Goal: Task Accomplishment & Management: Use online tool/utility

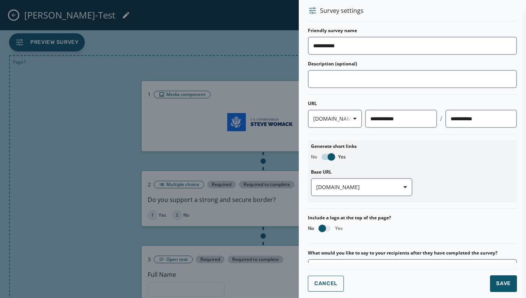
click at [235, 47] on div at bounding box center [263, 149] width 526 height 298
click at [496, 280] on span "Save" at bounding box center [503, 284] width 15 height 8
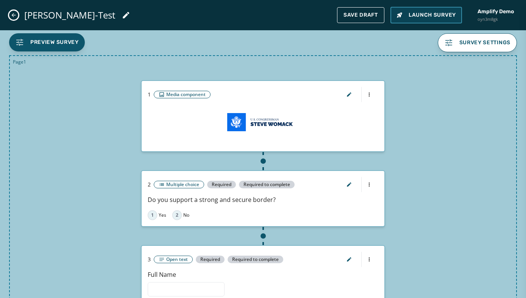
click at [411, 13] on span "Launch Survey" at bounding box center [425, 15] width 59 height 8
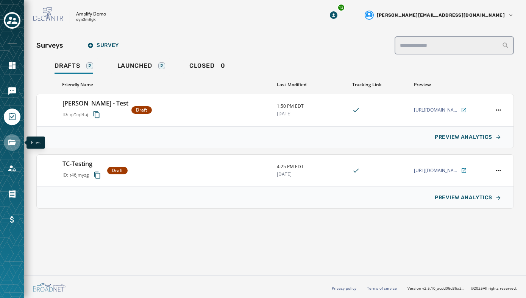
click at [13, 140] on icon "Navigate to Files" at bounding box center [12, 142] width 9 height 9
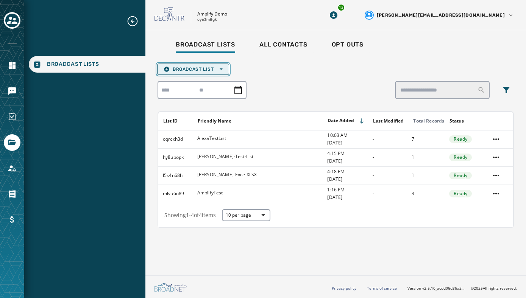
click at [193, 67] on span "Broadcast List Open options" at bounding box center [192, 69] width 59 height 6
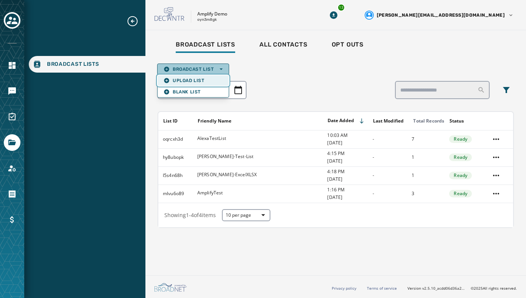
click at [186, 78] on span "Upload List" at bounding box center [192, 81] width 59 height 6
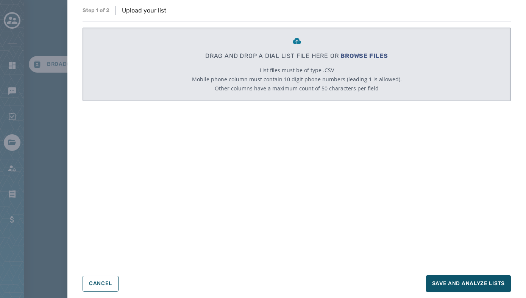
click at [358, 55] on span "BROWSE FILES" at bounding box center [364, 55] width 48 height 7
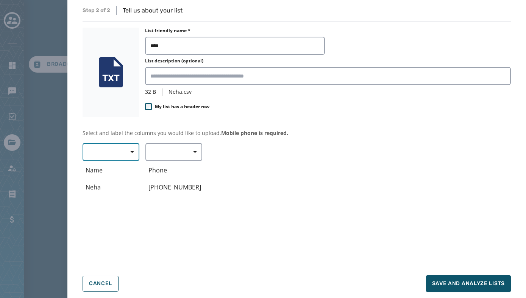
click at [128, 152] on span "button" at bounding box center [129, 152] width 18 height 15
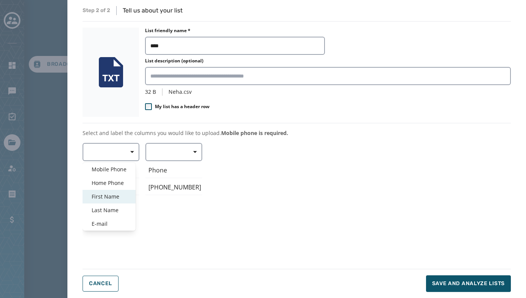
click at [110, 199] on span "First Name" at bounding box center [109, 197] width 35 height 8
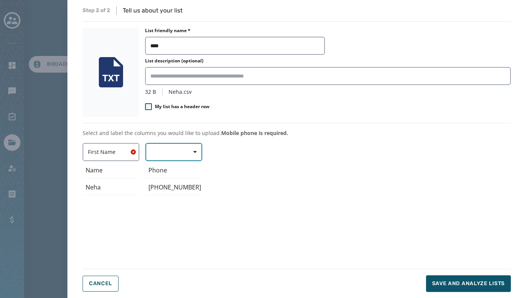
click at [162, 152] on button "button" at bounding box center [173, 152] width 57 height 18
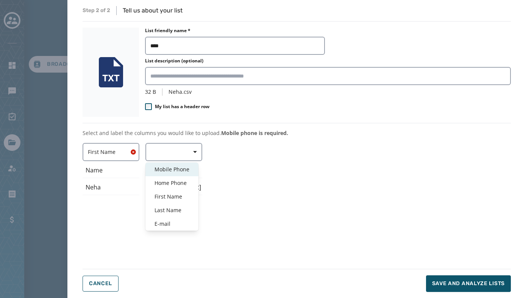
click at [162, 167] on span "Mobile Phone" at bounding box center [171, 170] width 35 height 8
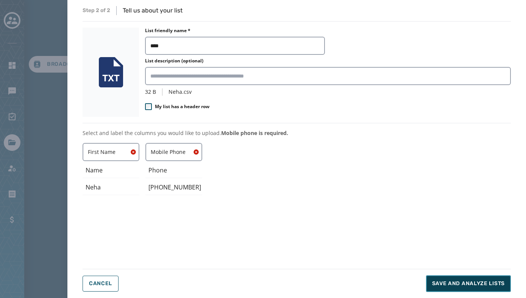
click at [440, 281] on span "Save and analyze lists" at bounding box center [468, 284] width 73 height 8
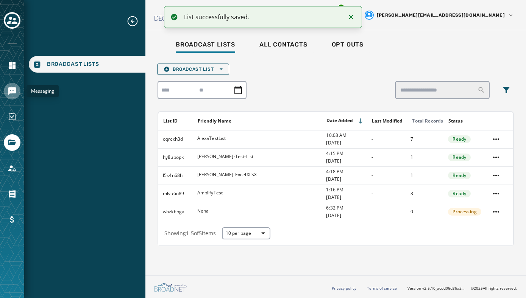
click at [14, 93] on icon "Navigate to Messaging" at bounding box center [12, 91] width 8 height 8
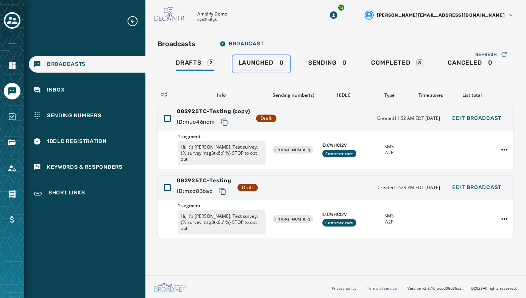
click at [256, 65] on span "Launched" at bounding box center [255, 63] width 35 height 8
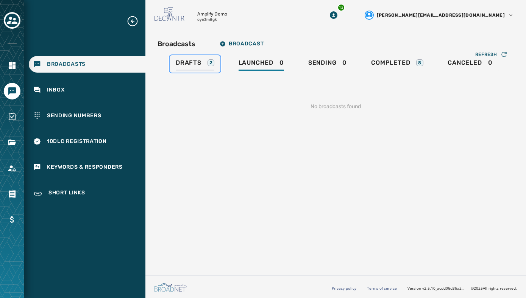
click at [191, 61] on span "Drafts" at bounding box center [189, 63] width 26 height 8
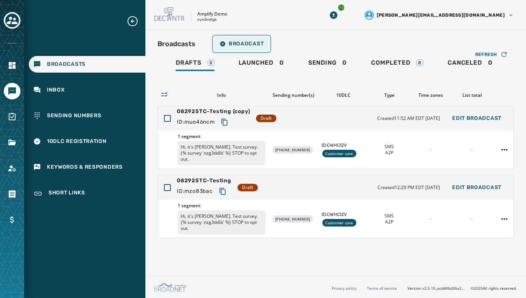
click at [224, 46] on icon "button" at bounding box center [222, 44] width 6 height 6
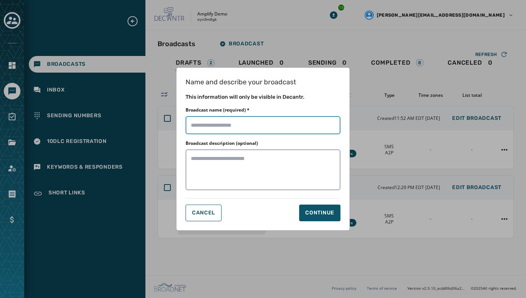
click at [195, 128] on input "Broadcast name (required) *" at bounding box center [262, 125] width 155 height 18
type input "**********"
click at [321, 224] on div "Name and describe your broadcast This information will only be visible in Decan…" at bounding box center [263, 148] width 174 height 163
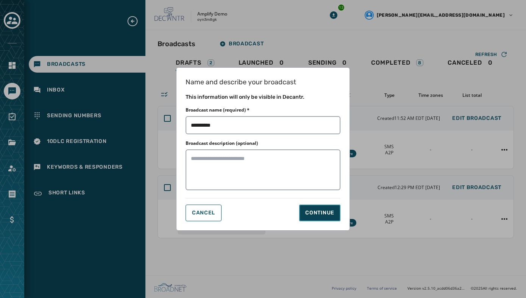
click at [319, 219] on button "Continue" at bounding box center [319, 213] width 41 height 17
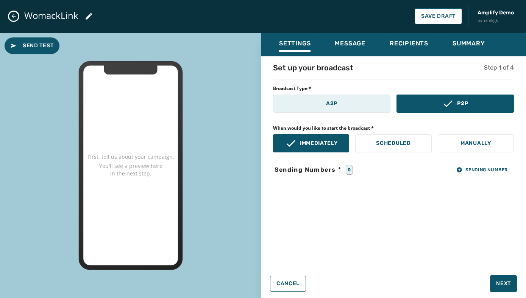
click at [320, 106] on button "A2P" at bounding box center [331, 104] width 117 height 18
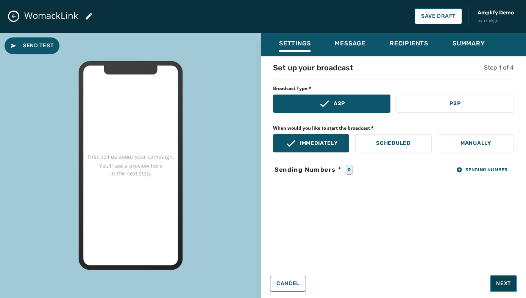
click at [498, 279] on button "Next" at bounding box center [503, 283] width 27 height 17
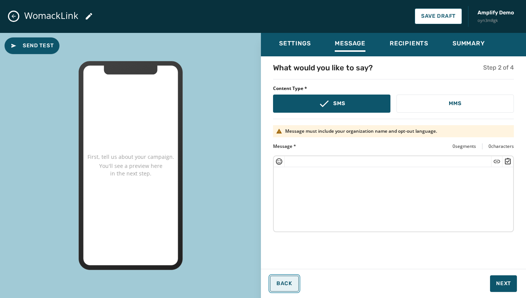
click at [280, 287] on button "Back" at bounding box center [284, 284] width 29 height 16
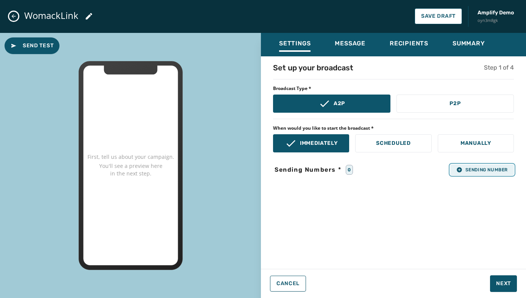
click at [471, 168] on span "Sending Number" at bounding box center [481, 170] width 51 height 6
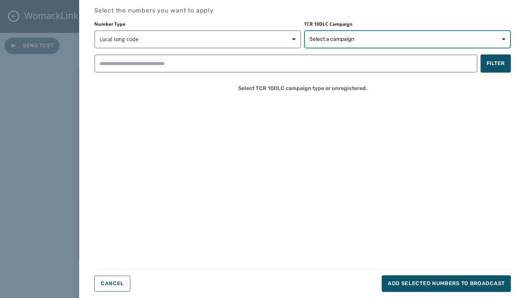
click at [339, 38] on span "Select a campaign" at bounding box center [331, 40] width 45 height 8
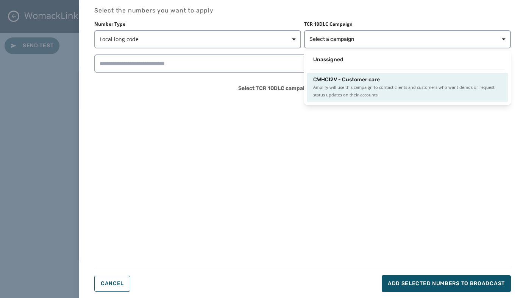
click at [334, 77] on span "CWHCI2V - Customer care" at bounding box center [346, 80] width 67 height 8
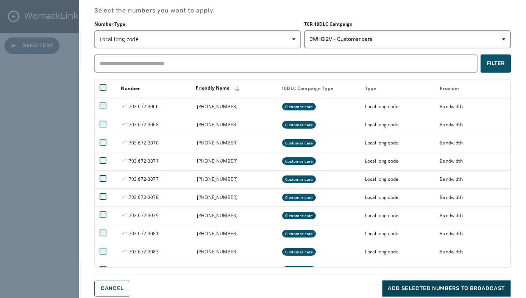
click at [431, 284] on button "Add selected numbers to broadcast" at bounding box center [445, 288] width 129 height 17
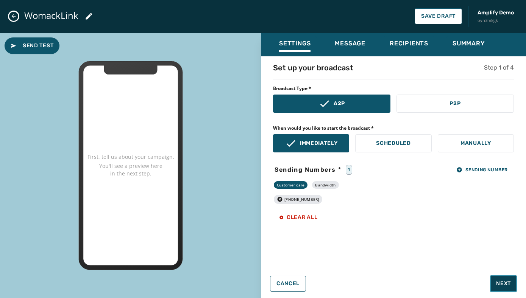
click at [505, 284] on span "Next" at bounding box center [503, 284] width 15 height 8
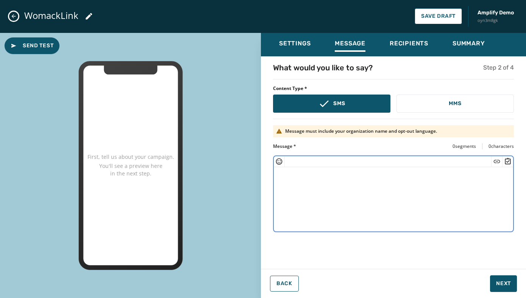
click at [288, 173] on textarea at bounding box center [393, 198] width 239 height 62
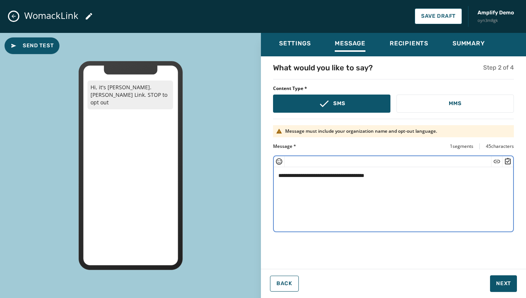
click at [507, 162] on icon "Insert Survey" at bounding box center [508, 161] width 6 height 6
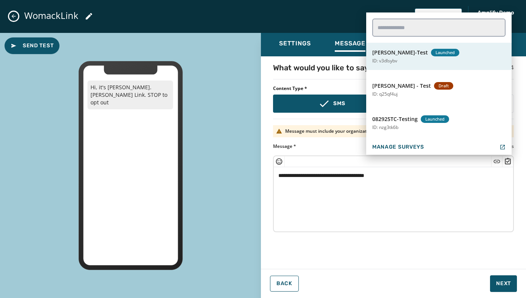
click at [426, 60] on button "[PERSON_NAME]-Test Launched ID: v3dlsybv" at bounding box center [438, 56] width 145 height 27
type textarea "**********"
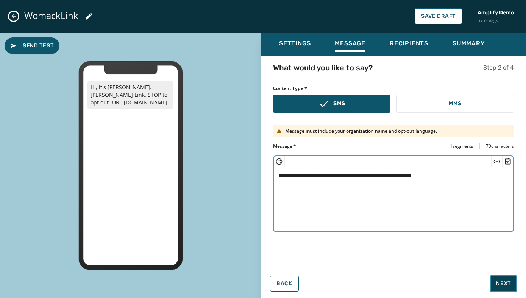
click at [502, 285] on span "Next" at bounding box center [503, 284] width 15 height 8
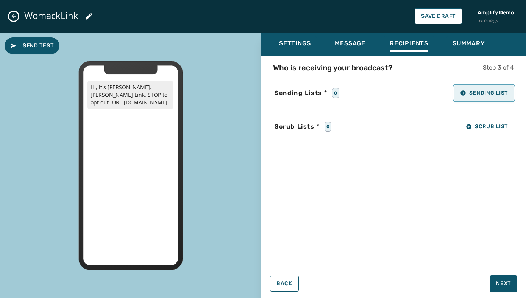
click at [477, 95] on span "Sending List" at bounding box center [484, 93] width 48 height 6
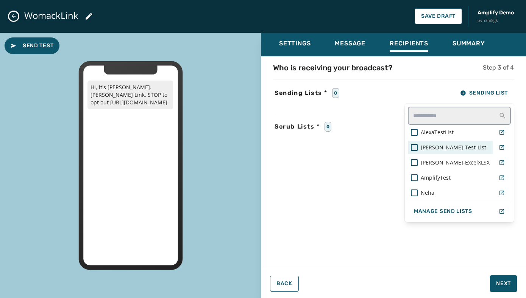
click at [451, 146] on span "[PERSON_NAME]-Test-List" at bounding box center [452, 148] width 65 height 8
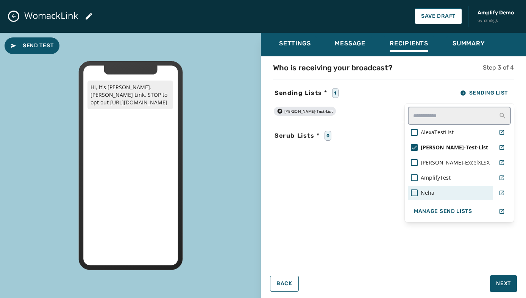
click at [445, 191] on div "Neha" at bounding box center [450, 193] width 79 height 8
click at [496, 280] on div "Settings Message Recipients Summary Who is receiving your broadcast? Step 3 of …" at bounding box center [393, 163] width 265 height 260
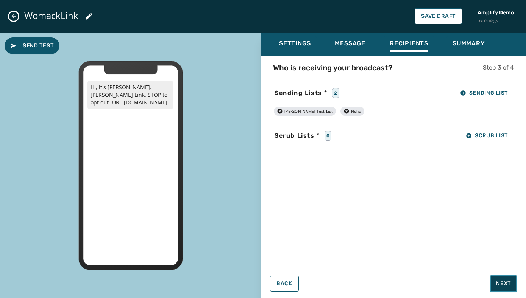
click at [505, 285] on span "Next" at bounding box center [503, 284] width 15 height 8
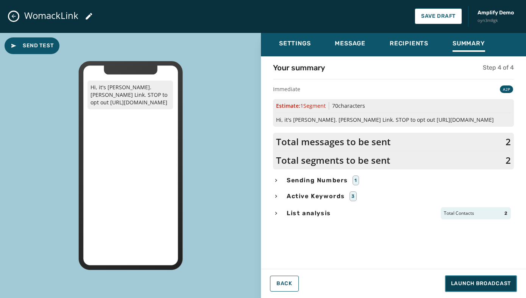
click at [495, 282] on span "Launch Broadcast" at bounding box center [481, 284] width 60 height 8
